Goal: Check status: Check status

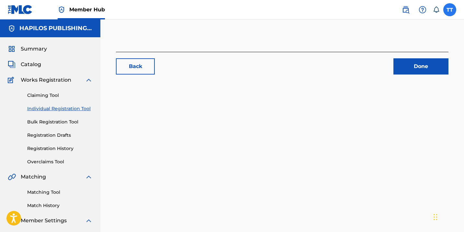
click at [451, 14] on label at bounding box center [449, 9] width 13 height 13
click at [450, 10] on input "TT [PERSON_NAME] [EMAIL_ADDRESS][DOMAIN_NAME] Notification Preferences Profile …" at bounding box center [450, 10] width 0 height 0
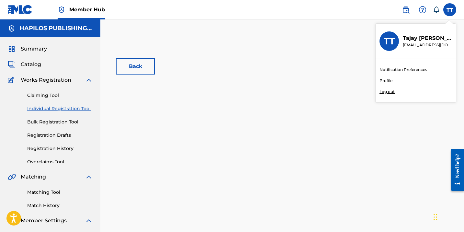
click at [399, 91] on div "Notification Preferences Profile Log out" at bounding box center [416, 80] width 80 height 43
click at [450, 10] on input "TT [PERSON_NAME] [EMAIL_ADDRESS][DOMAIN_NAME] Notification Preferences Profile …" at bounding box center [450, 10] width 0 height 0
click at [391, 92] on p "Log out" at bounding box center [387, 92] width 15 height 6
click at [450, 10] on input "TT [PERSON_NAME] [EMAIL_ADDRESS][DOMAIN_NAME] Notification Preferences Profile …" at bounding box center [450, 10] width 0 height 0
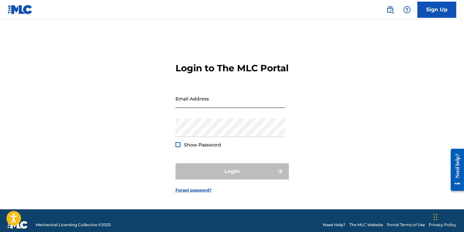
click at [275, 108] on input "Email Address" at bounding box center [230, 98] width 109 height 18
type input "[EMAIL_ADDRESS][DOMAIN_NAME]"
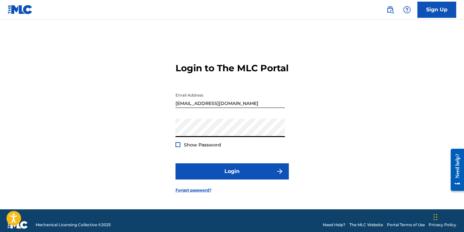
click at [198, 148] on span "Show Password" at bounding box center [202, 145] width 37 height 7
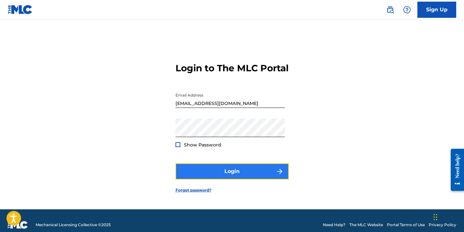
click at [223, 179] on button "Login" at bounding box center [232, 171] width 113 height 16
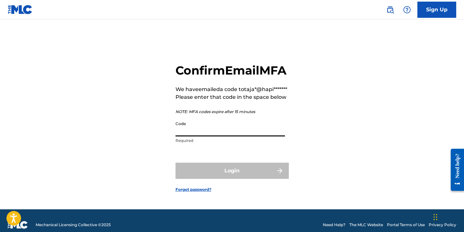
click at [210, 136] on input "Code" at bounding box center [230, 127] width 109 height 18
click at [213, 136] on input "Code" at bounding box center [230, 127] width 109 height 18
click at [209, 136] on input "Code" at bounding box center [230, 127] width 109 height 18
paste input "804284"
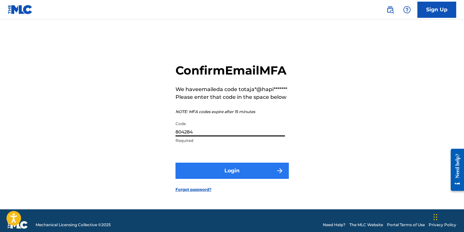
type input "804284"
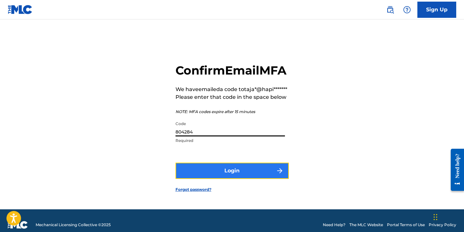
click at [210, 179] on button "Login" at bounding box center [232, 171] width 113 height 16
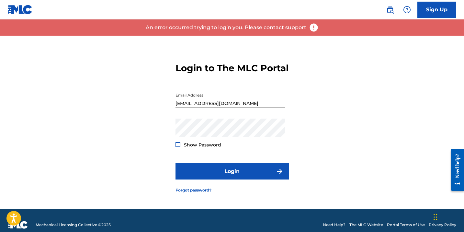
click at [196, 148] on span "Show Password" at bounding box center [202, 145] width 37 height 6
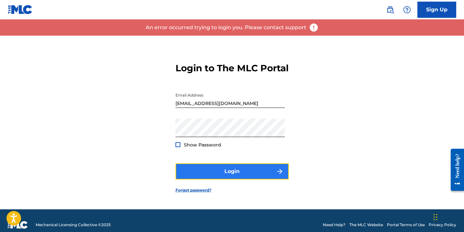
click at [207, 179] on button "Login" at bounding box center [232, 171] width 113 height 16
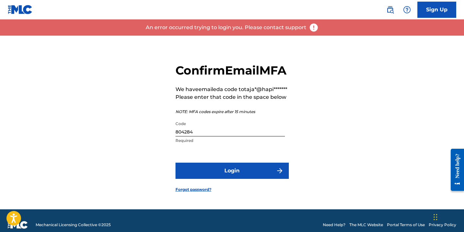
click at [192, 143] on p "Required" at bounding box center [230, 141] width 109 height 6
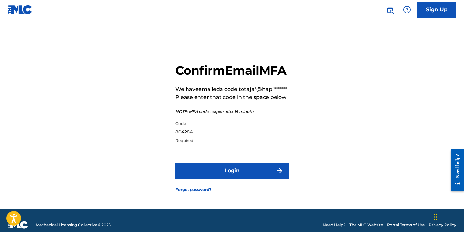
click at [190, 136] on input "804284" at bounding box center [230, 127] width 109 height 18
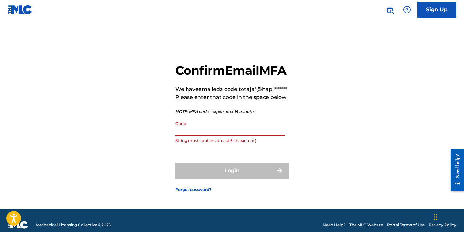
click at [212, 136] on input "Code" at bounding box center [230, 127] width 109 height 18
paste input "840263"
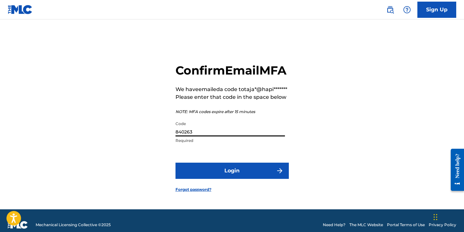
type input "840263"
click at [176, 163] on button "Login" at bounding box center [232, 171] width 113 height 16
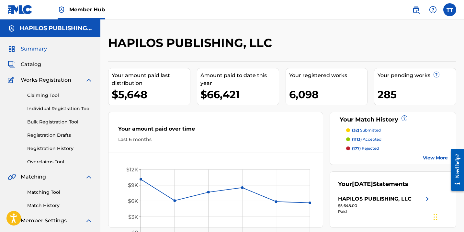
click at [61, 143] on div "Claiming Tool Individual Registration Tool Bulk Registration Tool Registration …" at bounding box center [50, 124] width 85 height 81
click at [61, 148] on link "Registration History" at bounding box center [59, 148] width 65 height 7
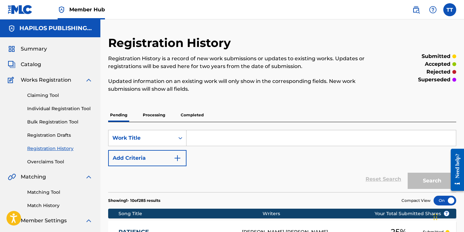
click at [193, 115] on p "Completed" at bounding box center [192, 115] width 27 height 14
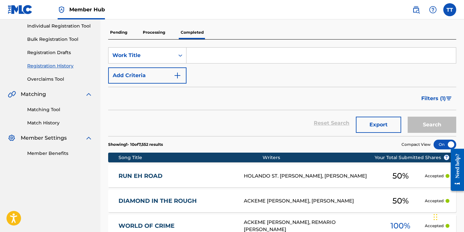
scroll to position [99, 0]
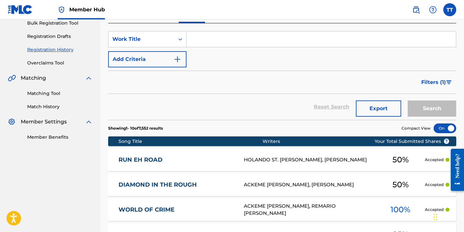
click at [143, 163] on div "RUN [GEOGRAPHIC_DATA]. [PERSON_NAME], [PERSON_NAME] 50 % Accepted" at bounding box center [282, 159] width 348 height 23
